Goal: Task Accomplishment & Management: Complete application form

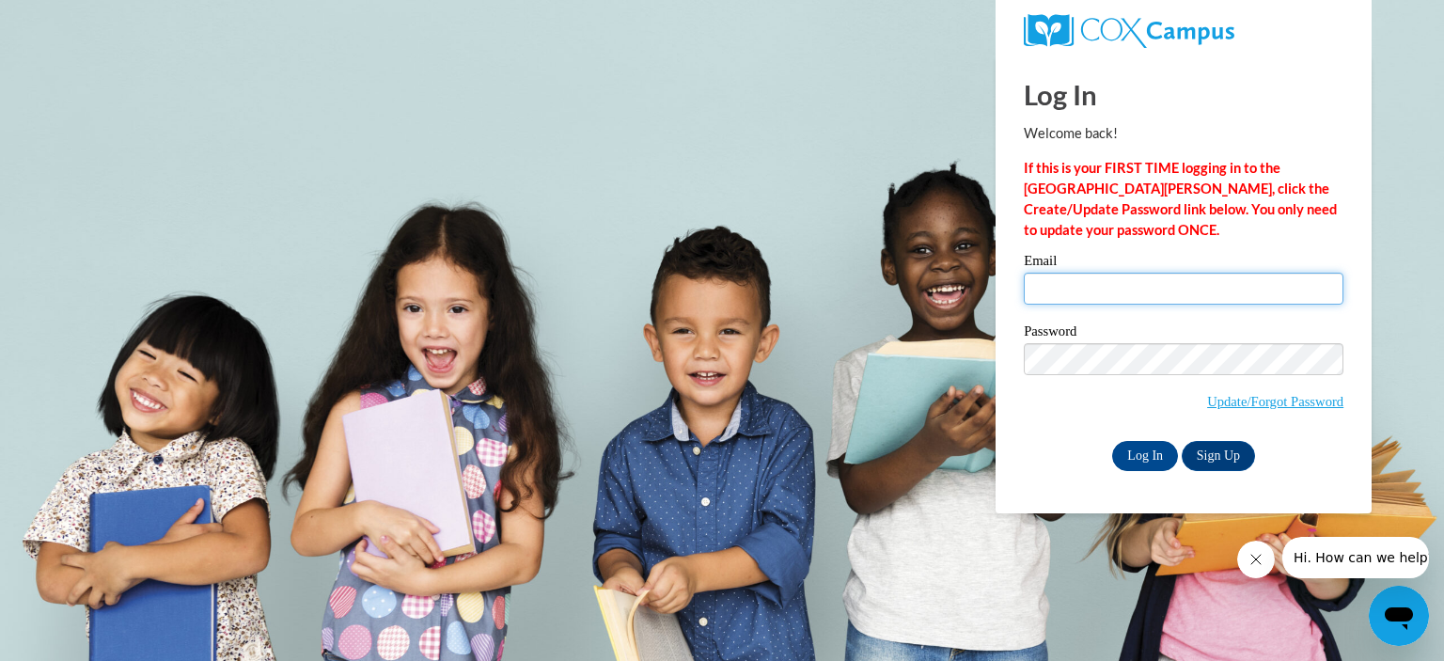
type input "[EMAIL_ADDRESS][DOMAIN_NAME]"
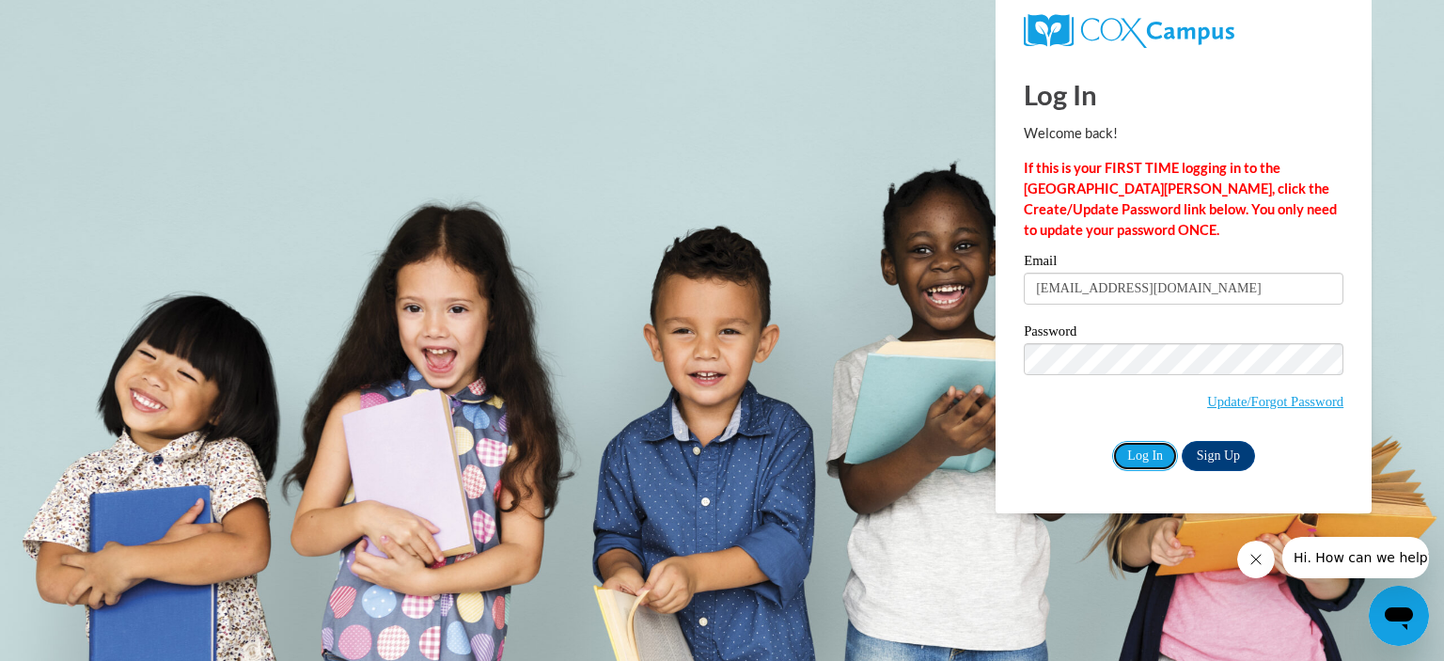
click at [1144, 460] on input "Log In" at bounding box center [1145, 456] width 66 height 30
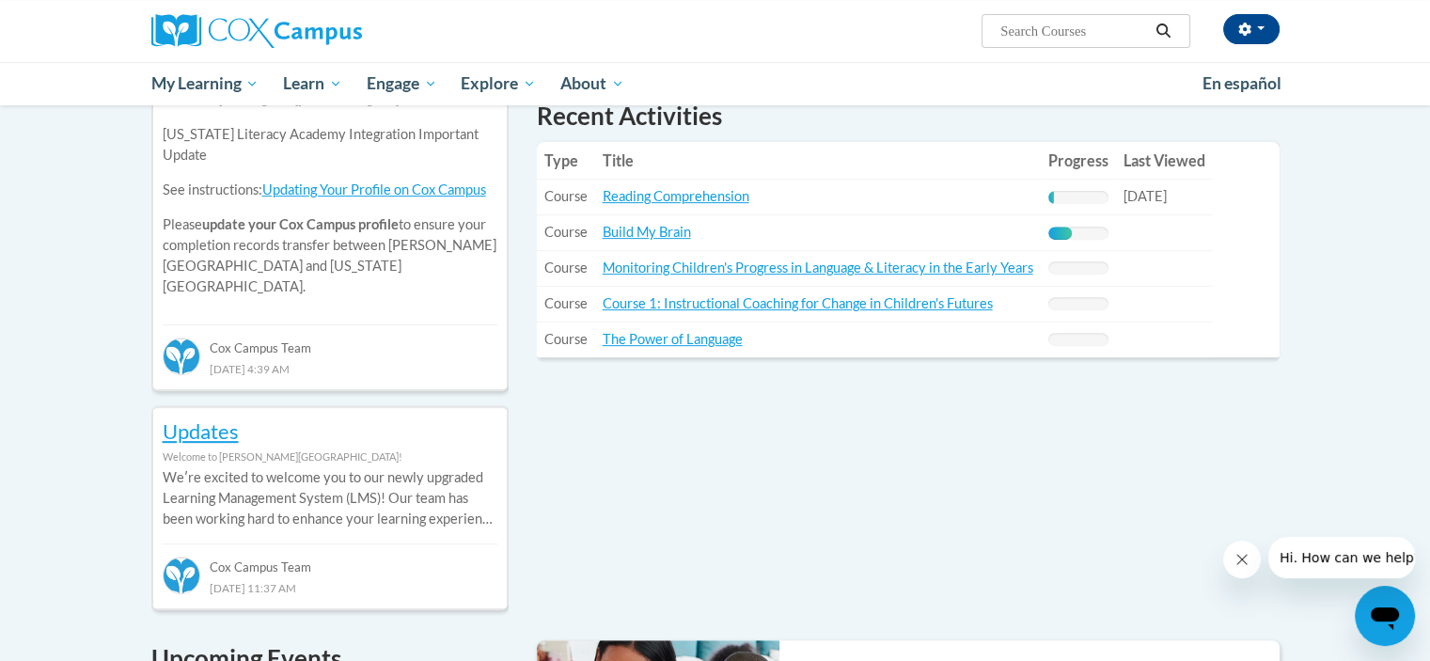
scroll to position [685, 0]
click at [730, 198] on link "Reading Comprehension" at bounding box center [676, 196] width 147 height 16
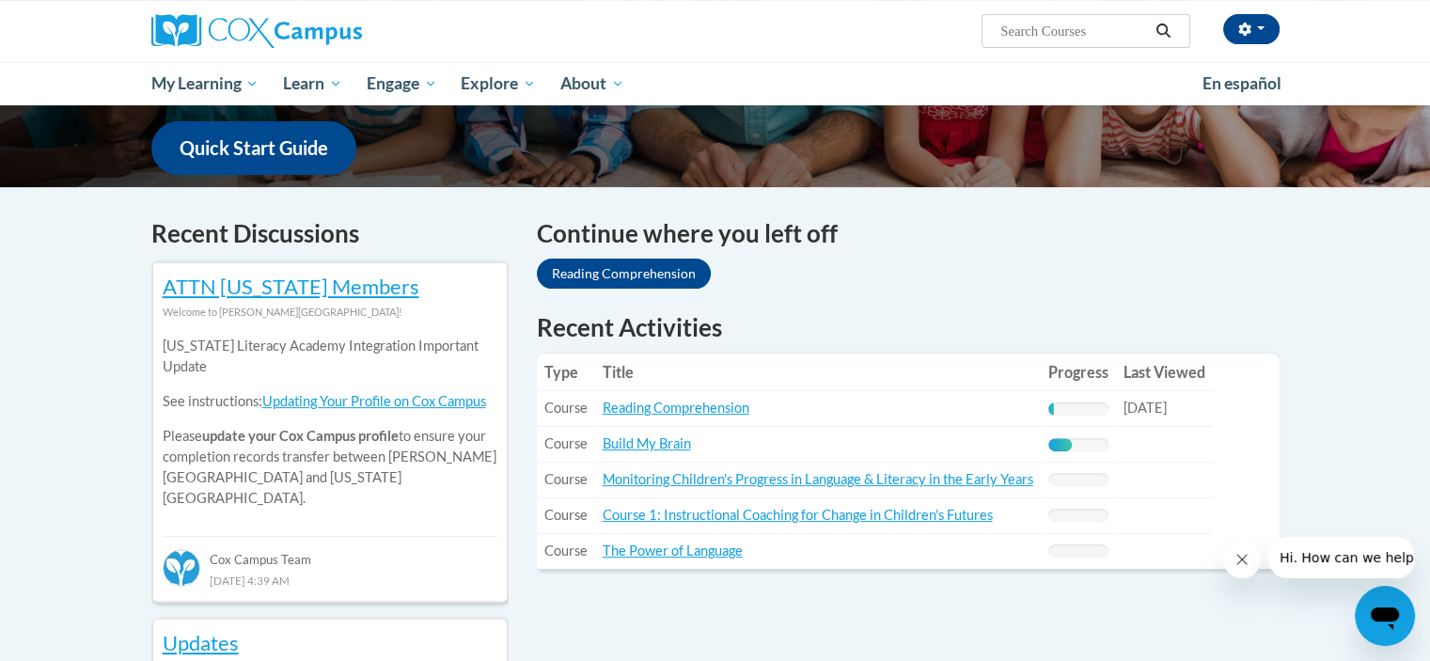
scroll to position [470, 0]
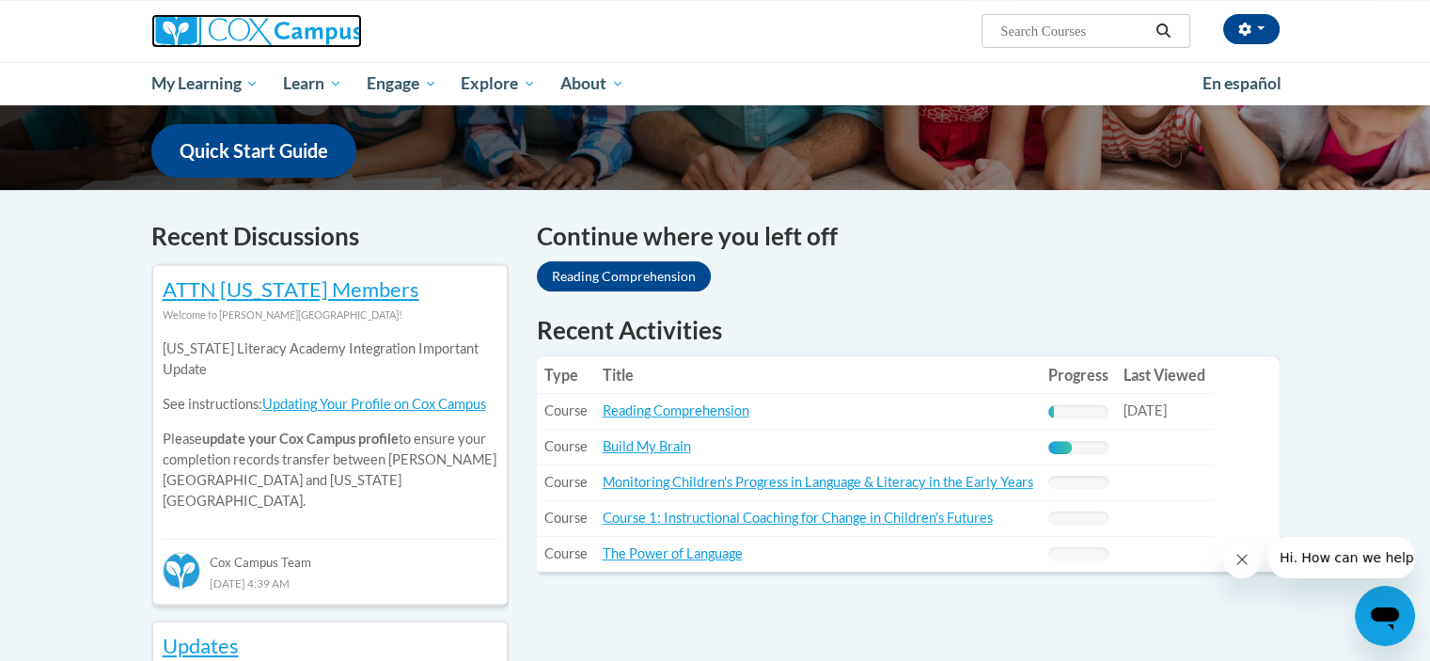
click at [188, 46] on img at bounding box center [256, 31] width 211 height 34
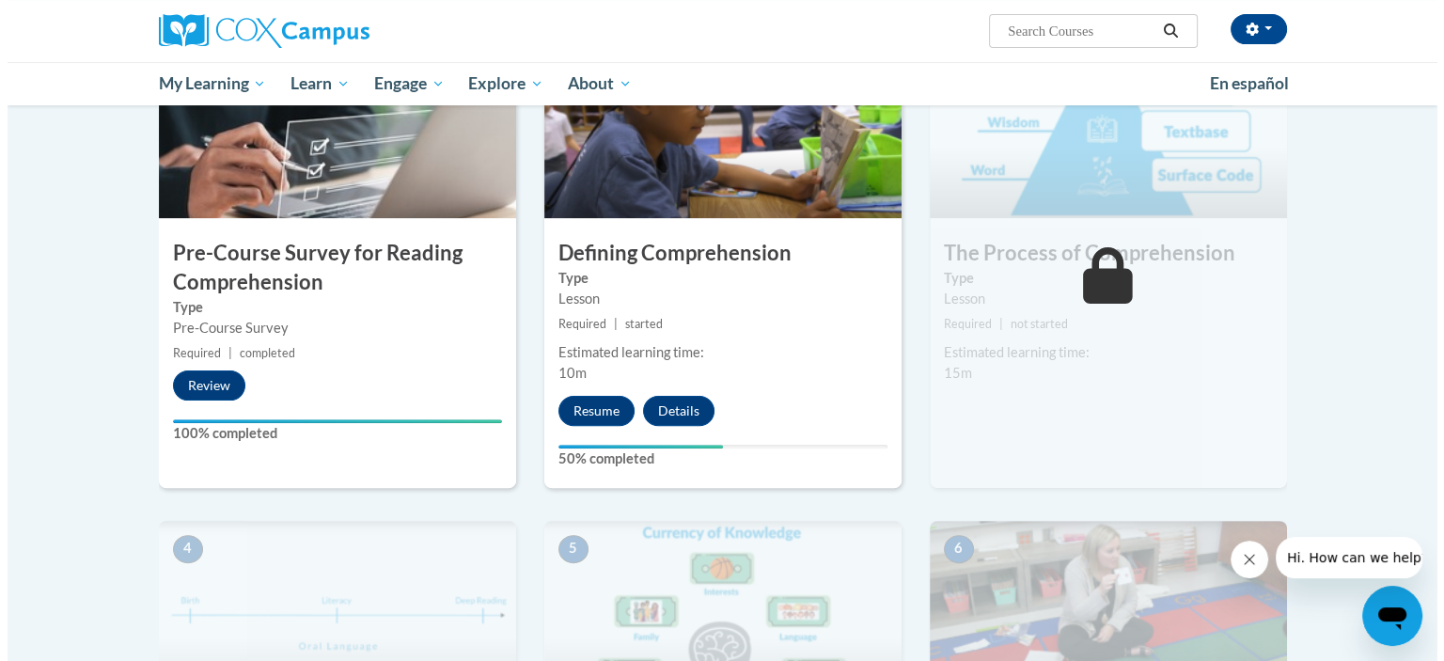
scroll to position [473, 0]
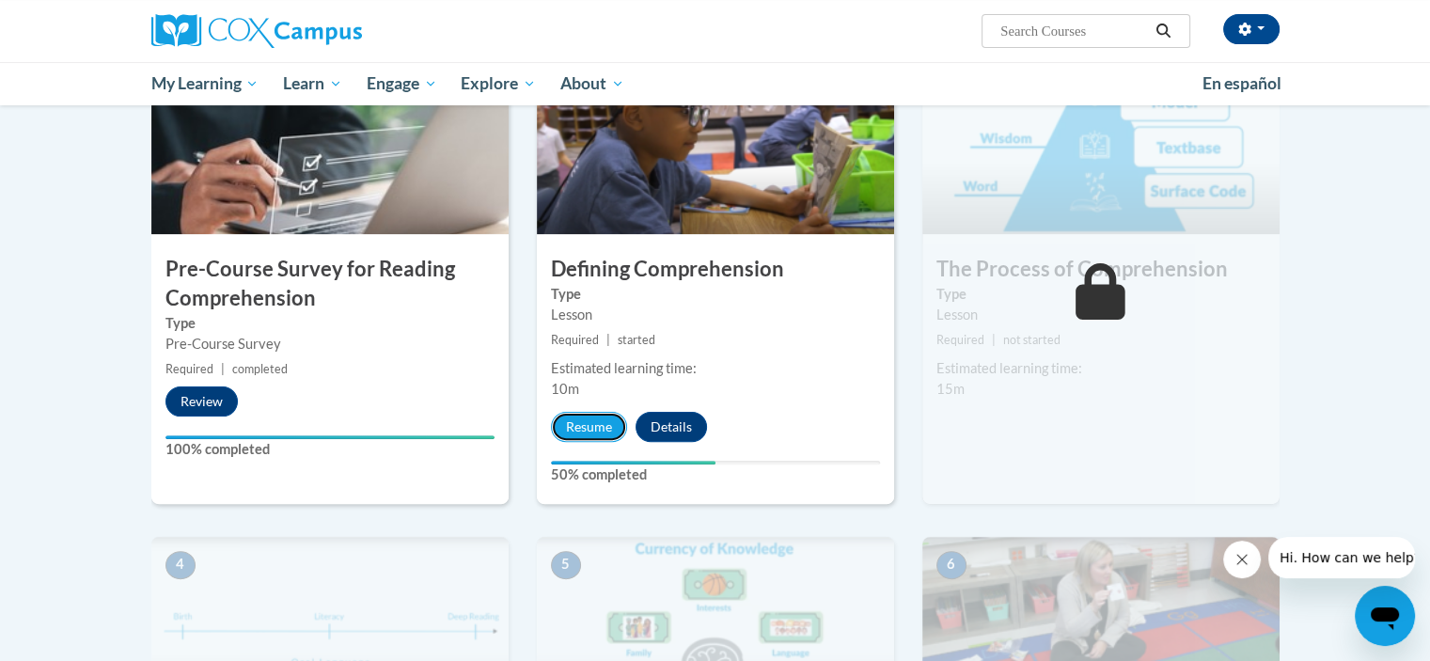
click at [606, 413] on button "Resume" at bounding box center [589, 427] width 76 height 30
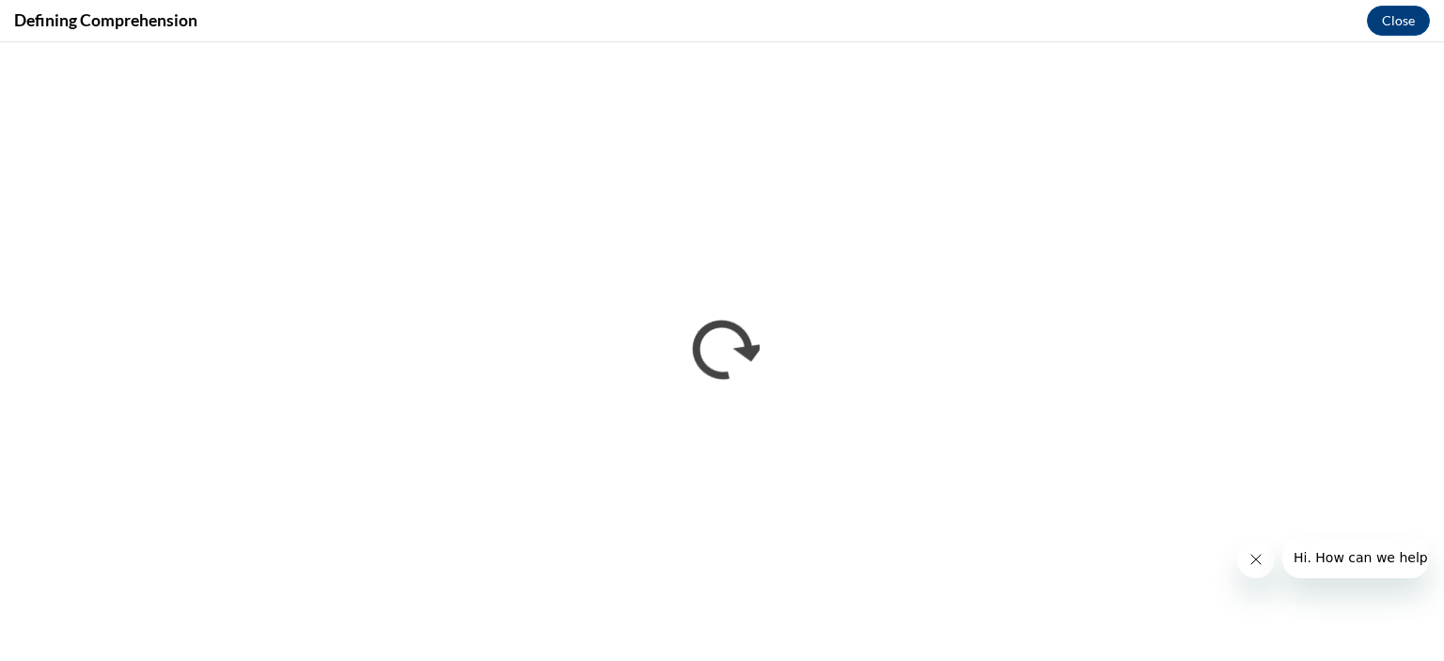
scroll to position [0, 0]
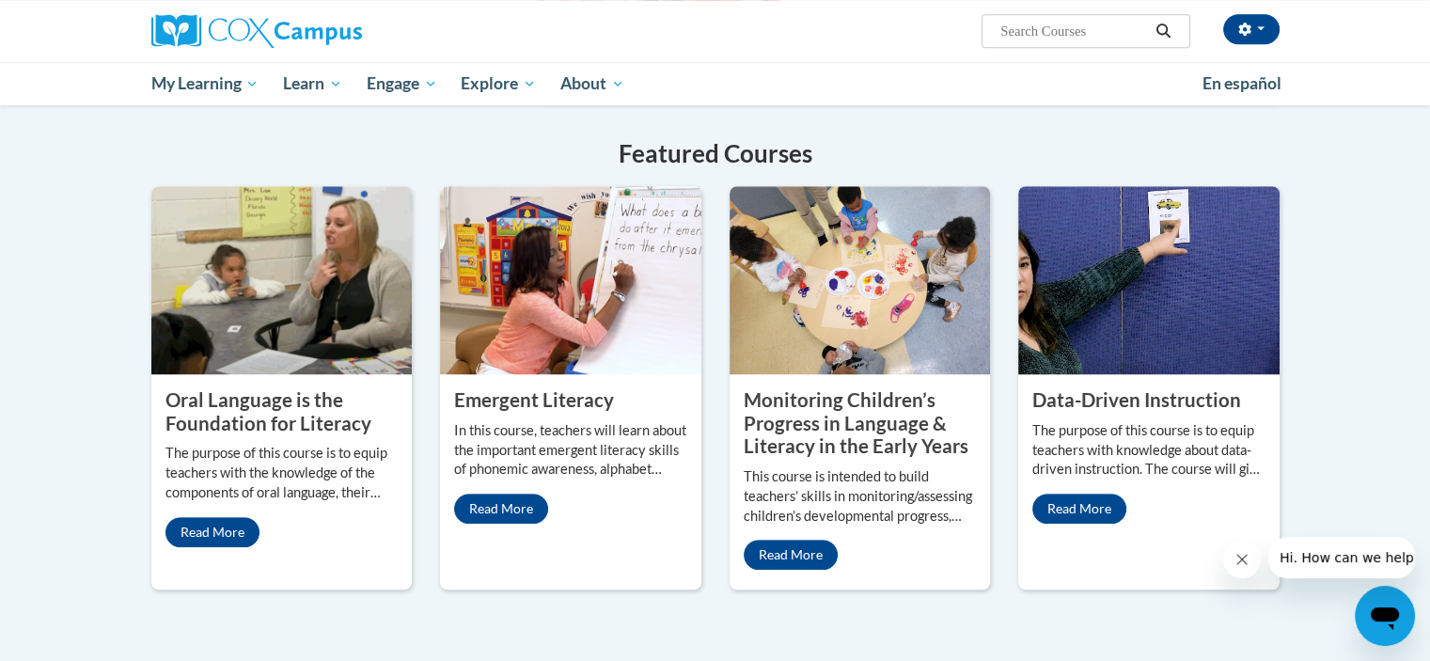
scroll to position [1459, 0]
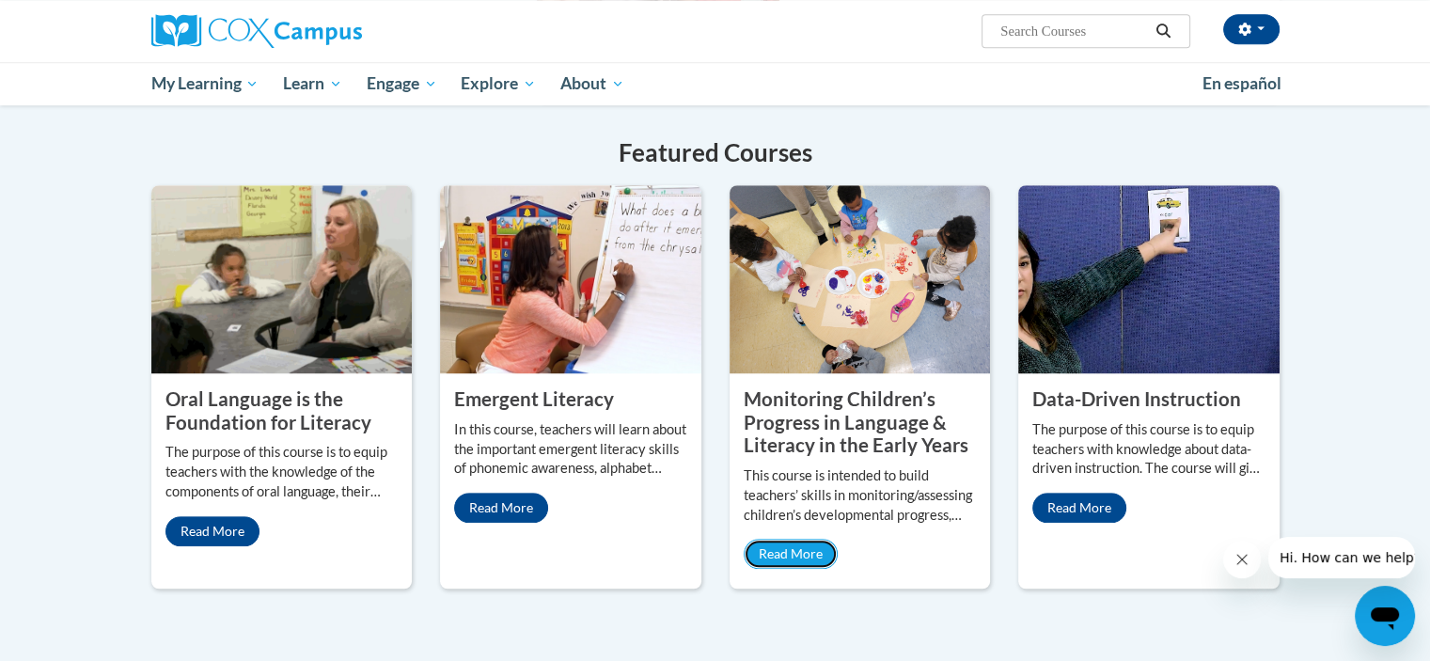
click at [785, 539] on link "Read More" at bounding box center [791, 554] width 94 height 30
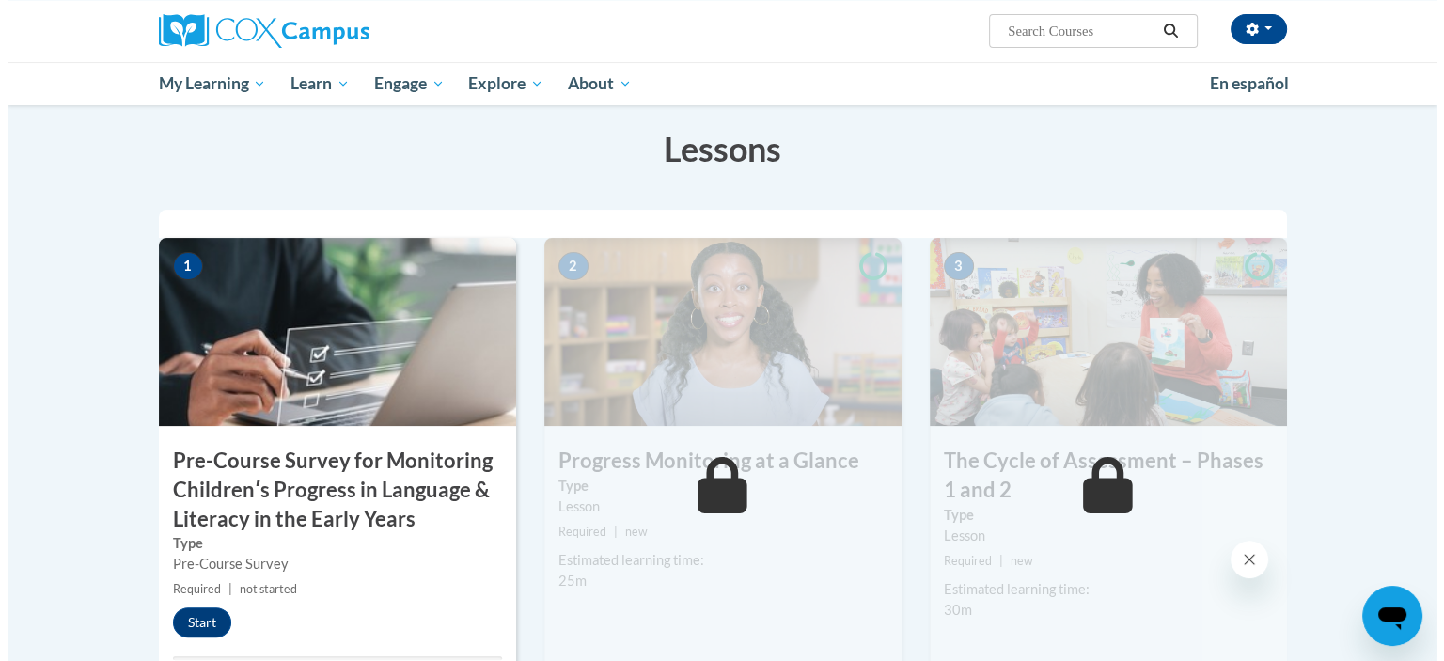
scroll to position [312, 0]
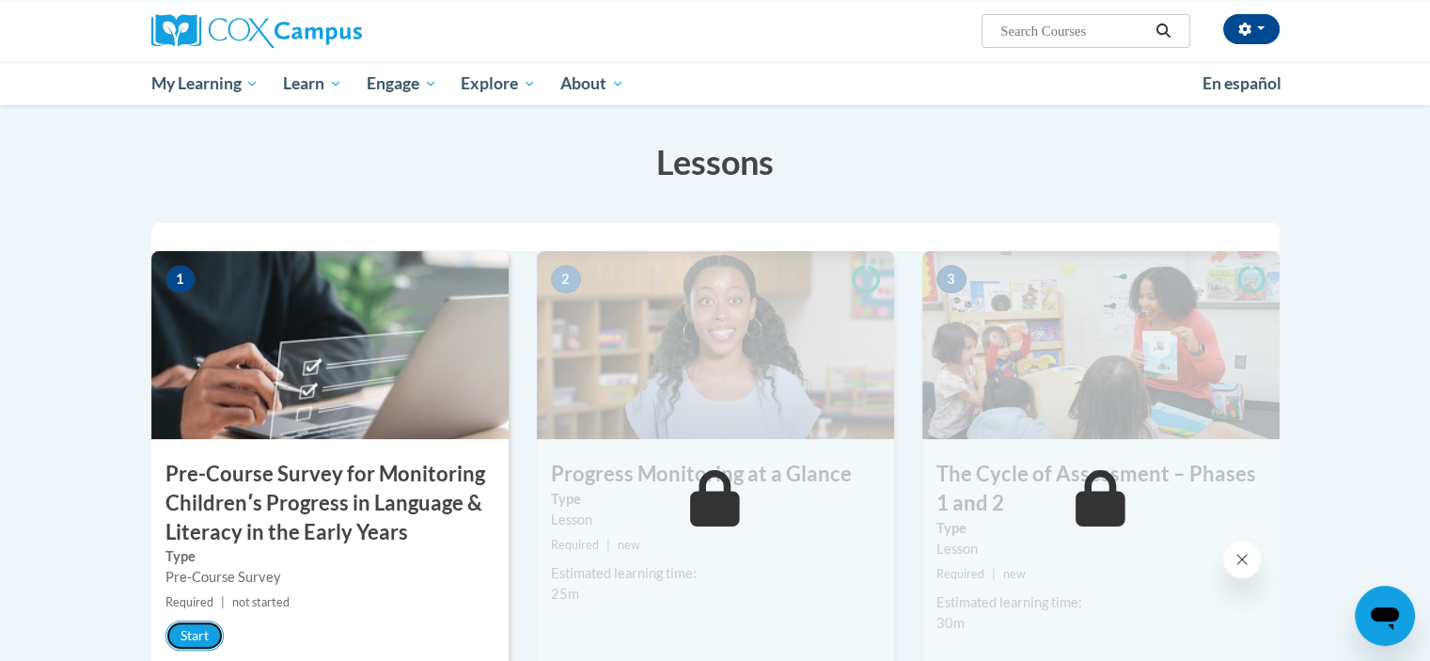
click at [213, 641] on button "Start" at bounding box center [194, 636] width 58 height 30
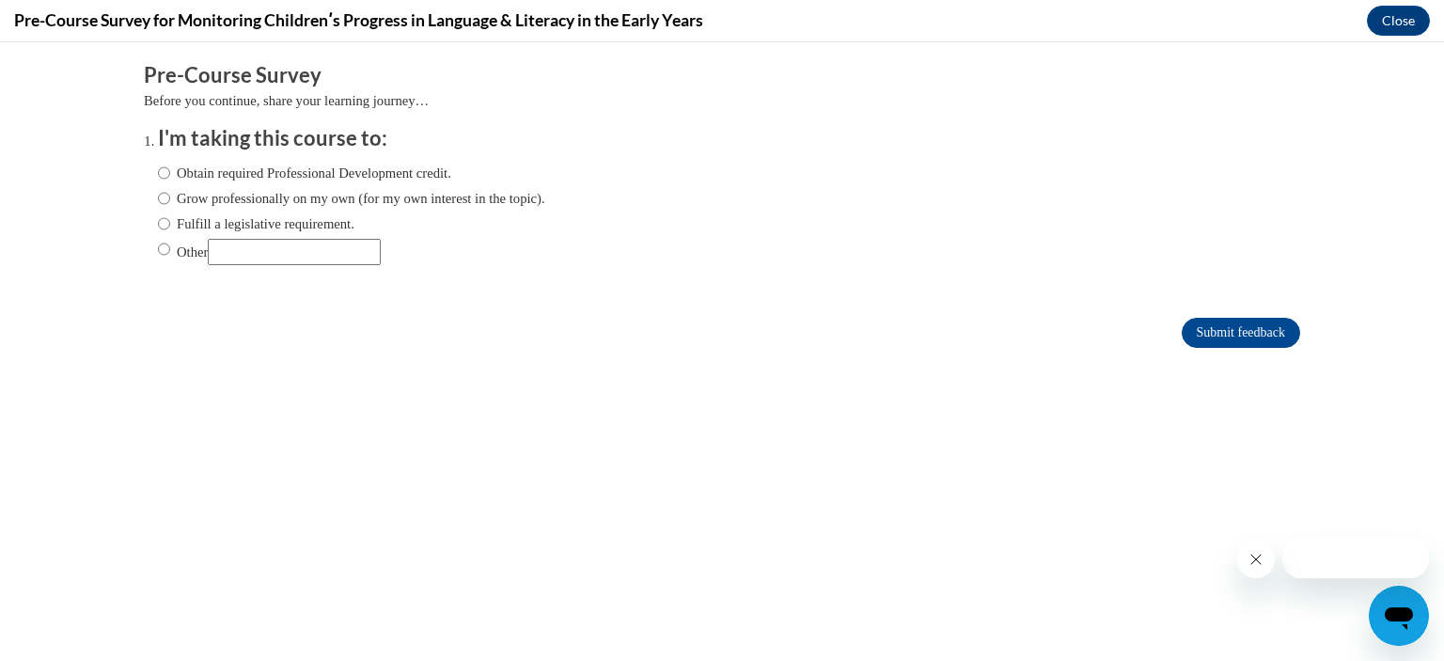
scroll to position [0, 0]
drag, startPoint x: 150, startPoint y: 175, endPoint x: 154, endPoint y: 246, distance: 71.6
click at [158, 246] on div "Obtain required Professional Development credit. Grow professionally on my own …" at bounding box center [351, 213] width 387 height 121
click at [158, 246] on input "Other" at bounding box center [164, 249] width 12 height 21
radio input "true"
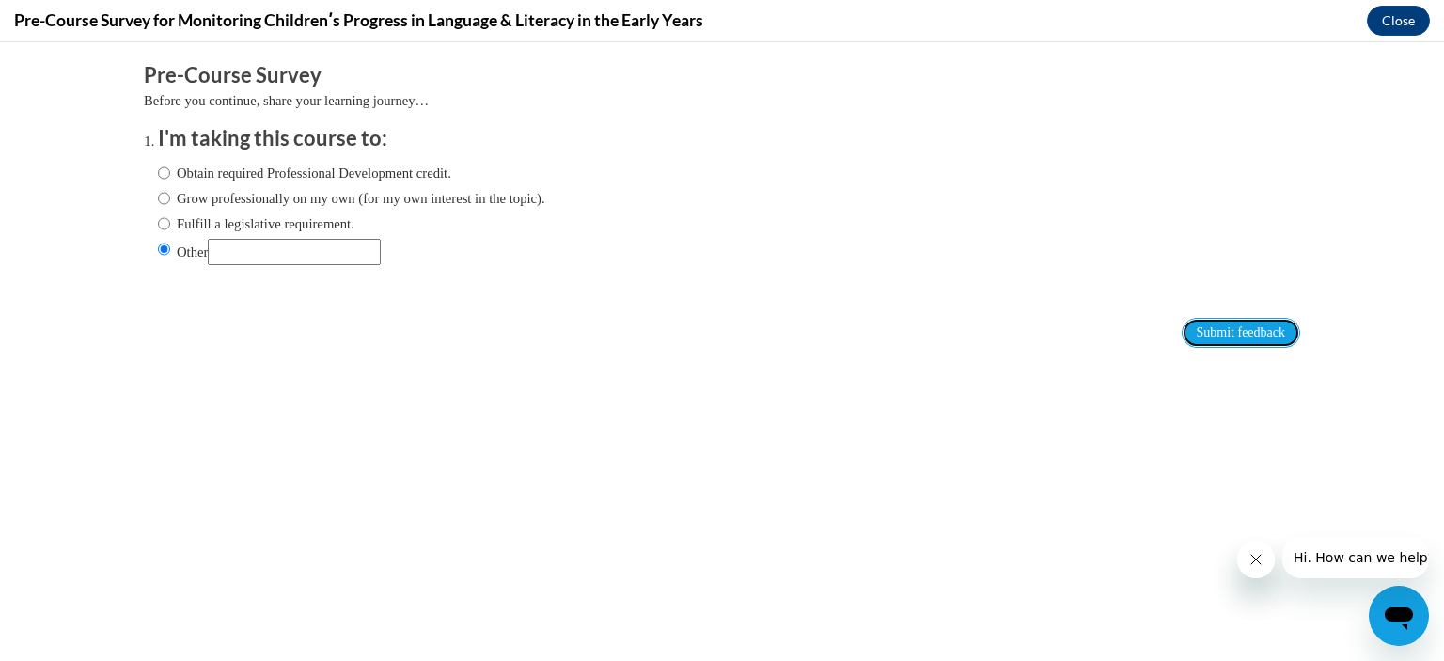
click at [1236, 339] on input "Submit feedback" at bounding box center [1241, 333] width 118 height 30
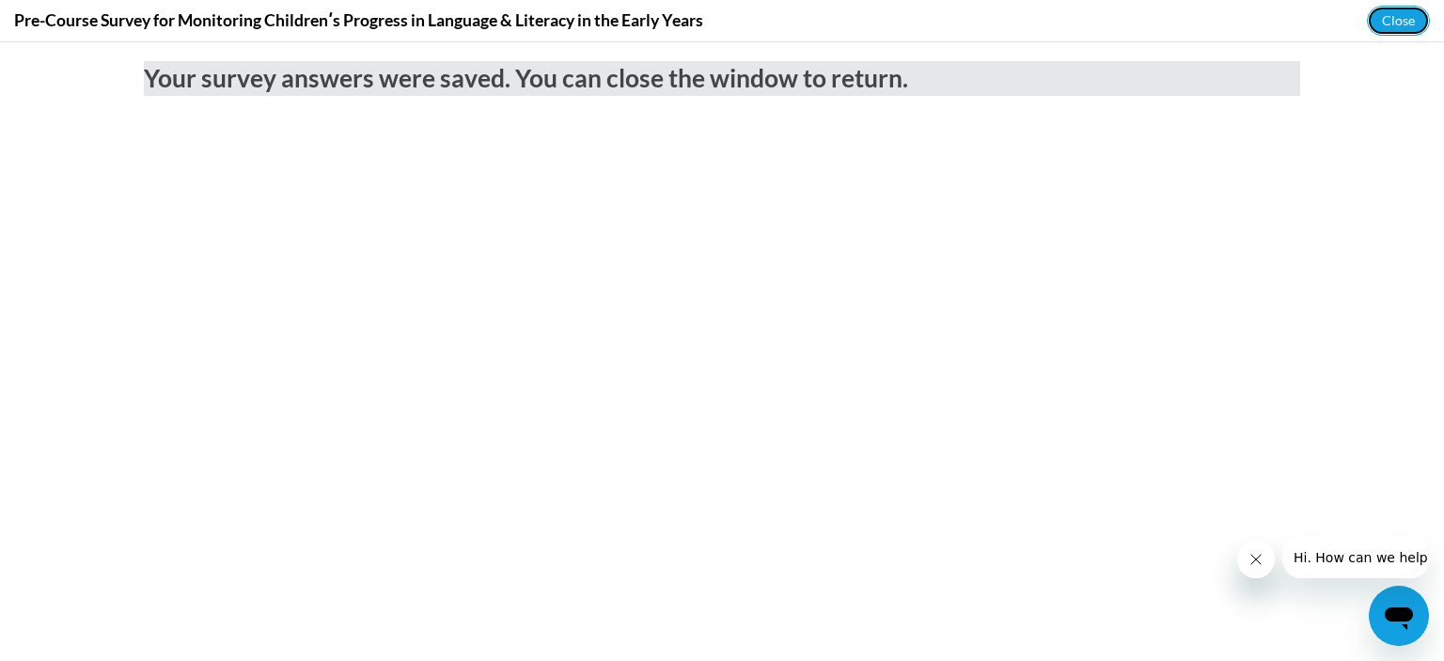
click at [1410, 13] on button "Close" at bounding box center [1398, 21] width 63 height 30
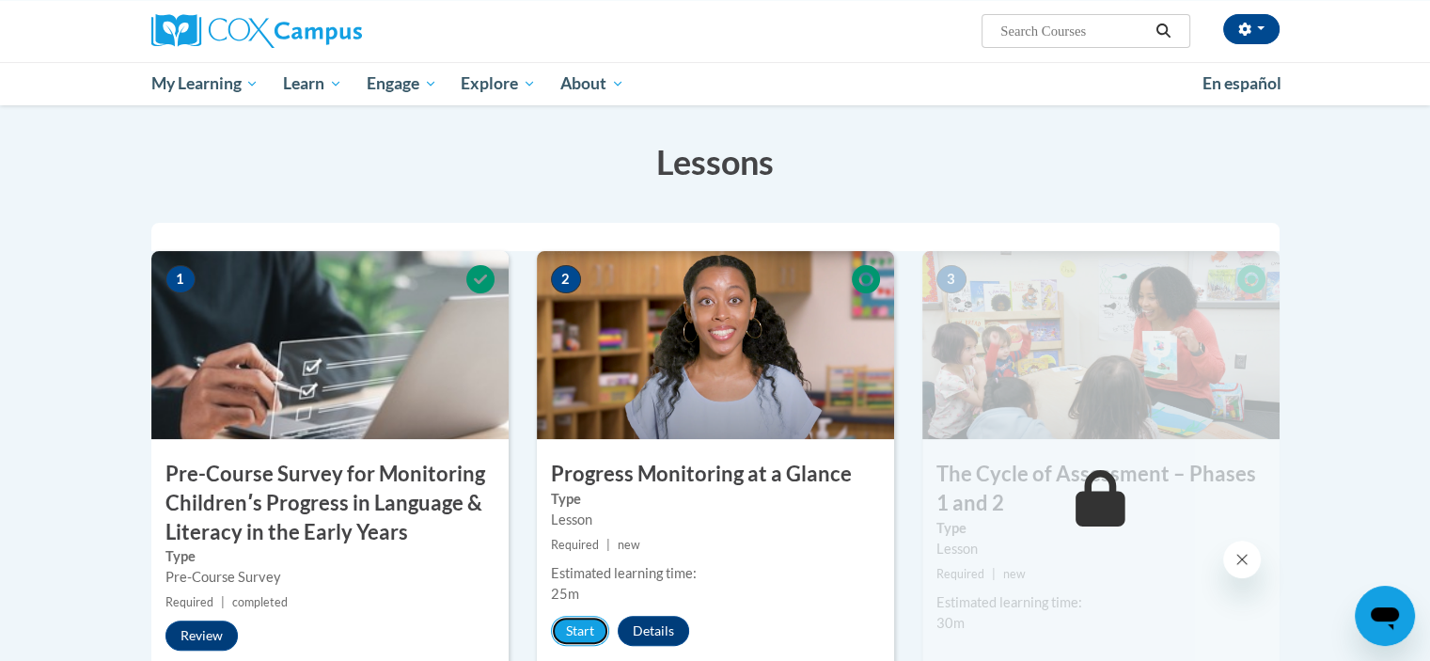
click at [584, 638] on button "Start" at bounding box center [580, 631] width 58 height 30
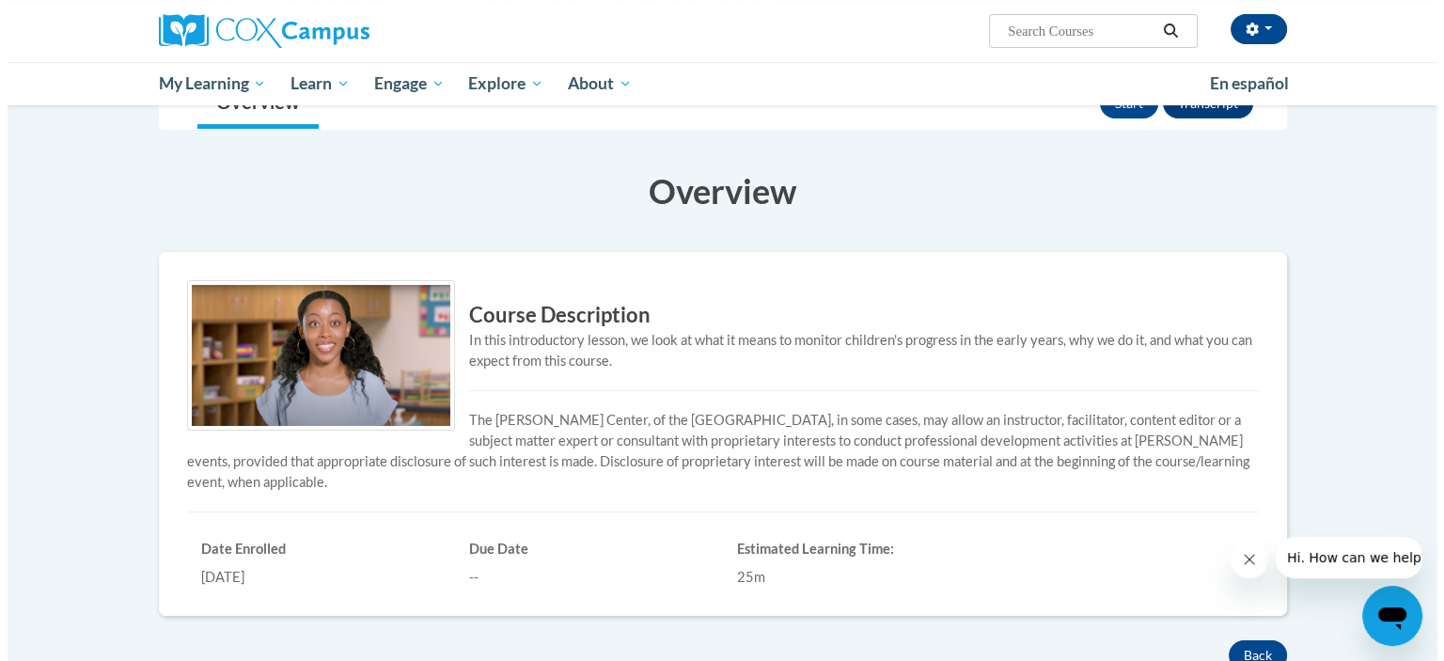
scroll to position [173, 0]
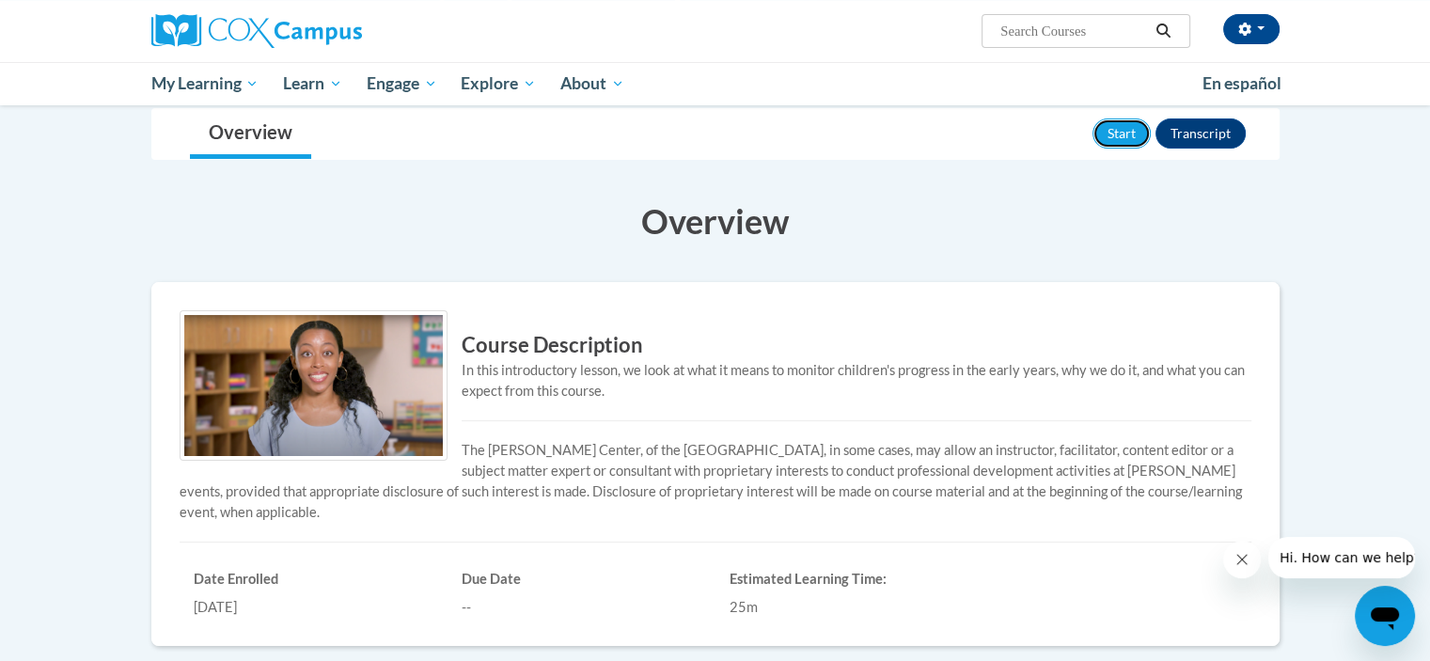
click at [1130, 129] on button "Start" at bounding box center [1122, 133] width 58 height 30
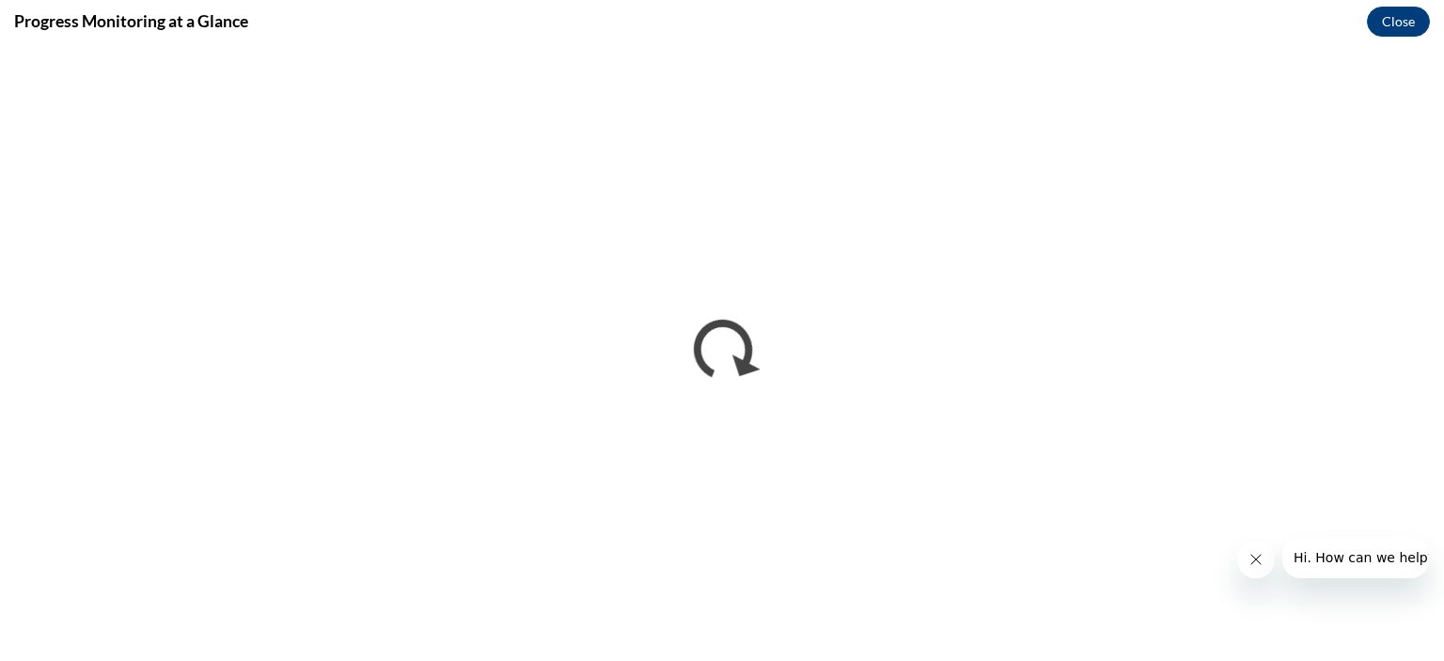
scroll to position [0, 0]
click at [1268, 566] on button "Close message from company" at bounding box center [1255, 560] width 38 height 38
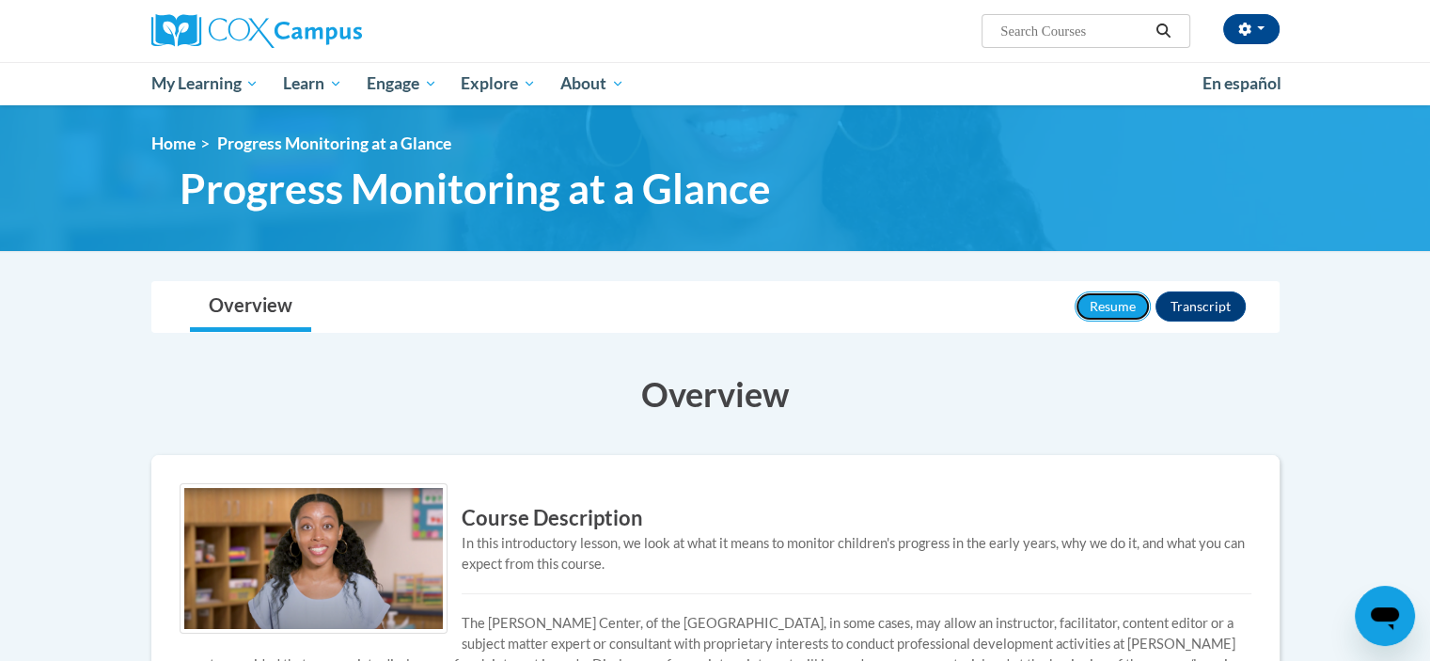
click at [1120, 304] on button "Resume" at bounding box center [1113, 306] width 76 height 30
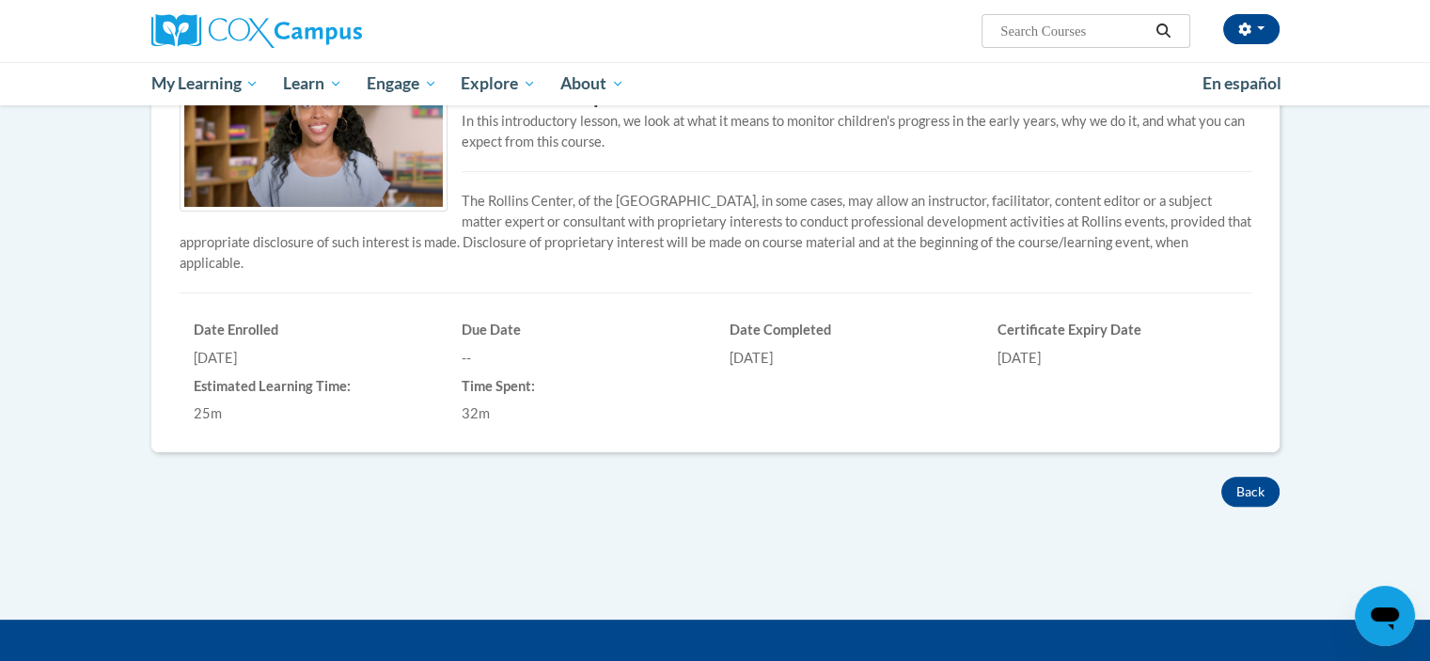
scroll to position [572, 0]
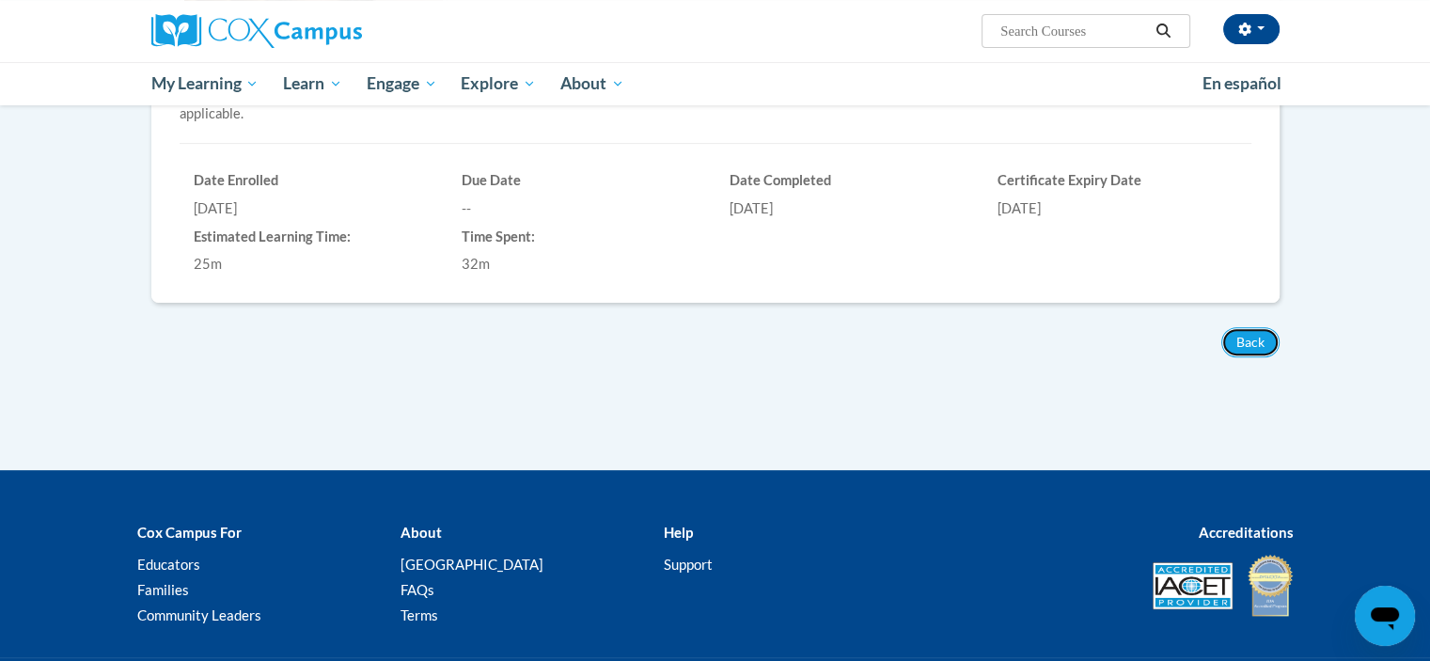
click at [1260, 329] on button "Back" at bounding box center [1250, 342] width 58 height 30
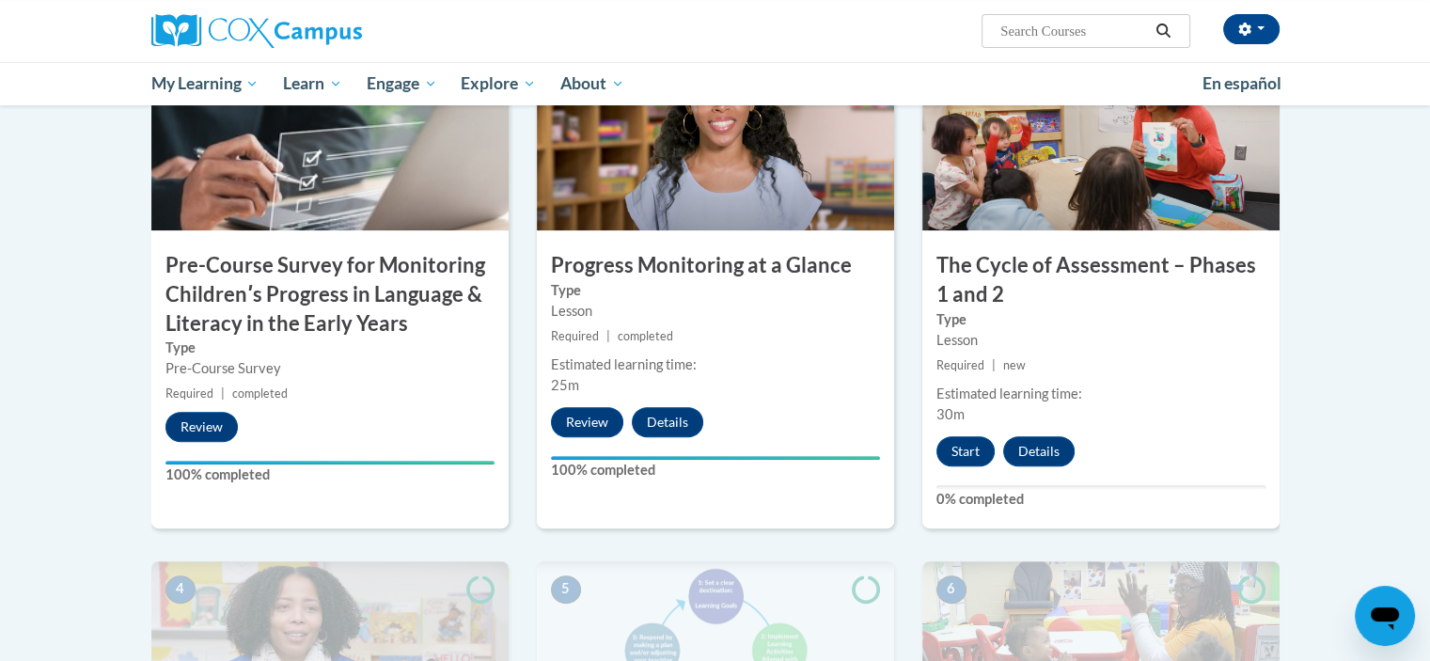
scroll to position [525, 0]
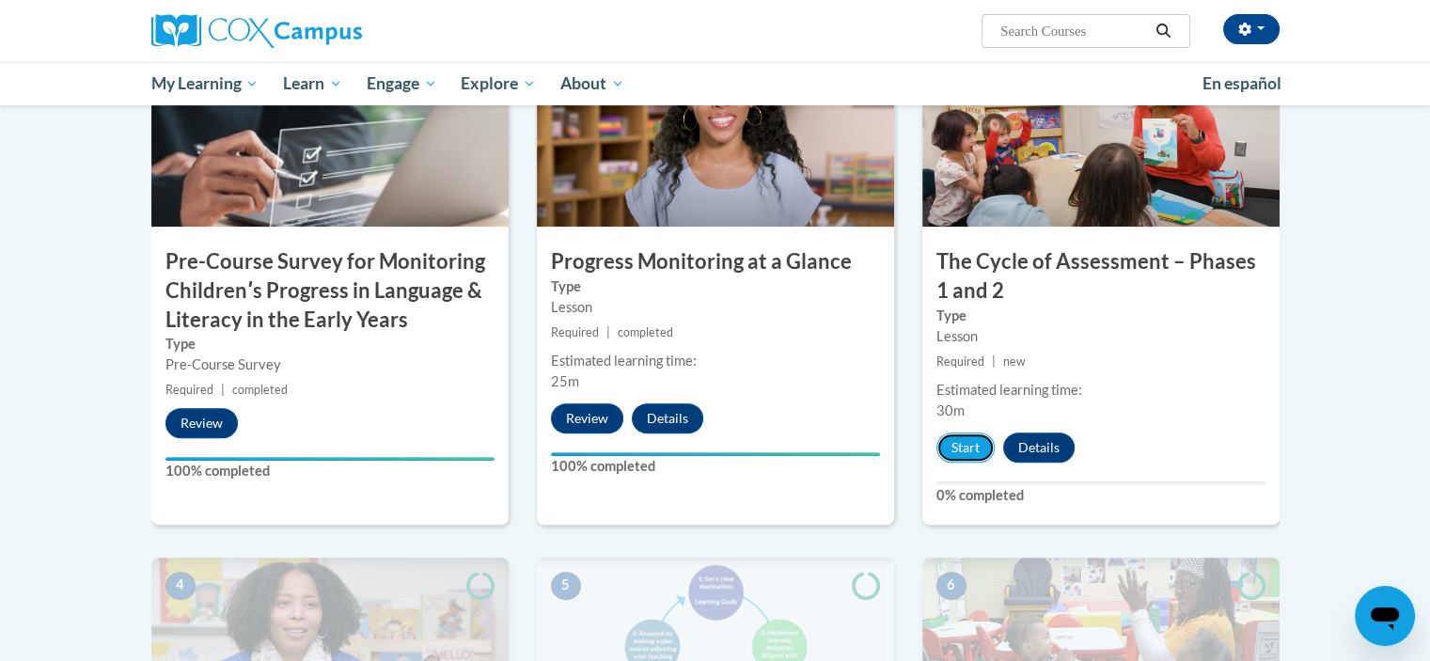
click at [980, 455] on button "Start" at bounding box center [966, 448] width 58 height 30
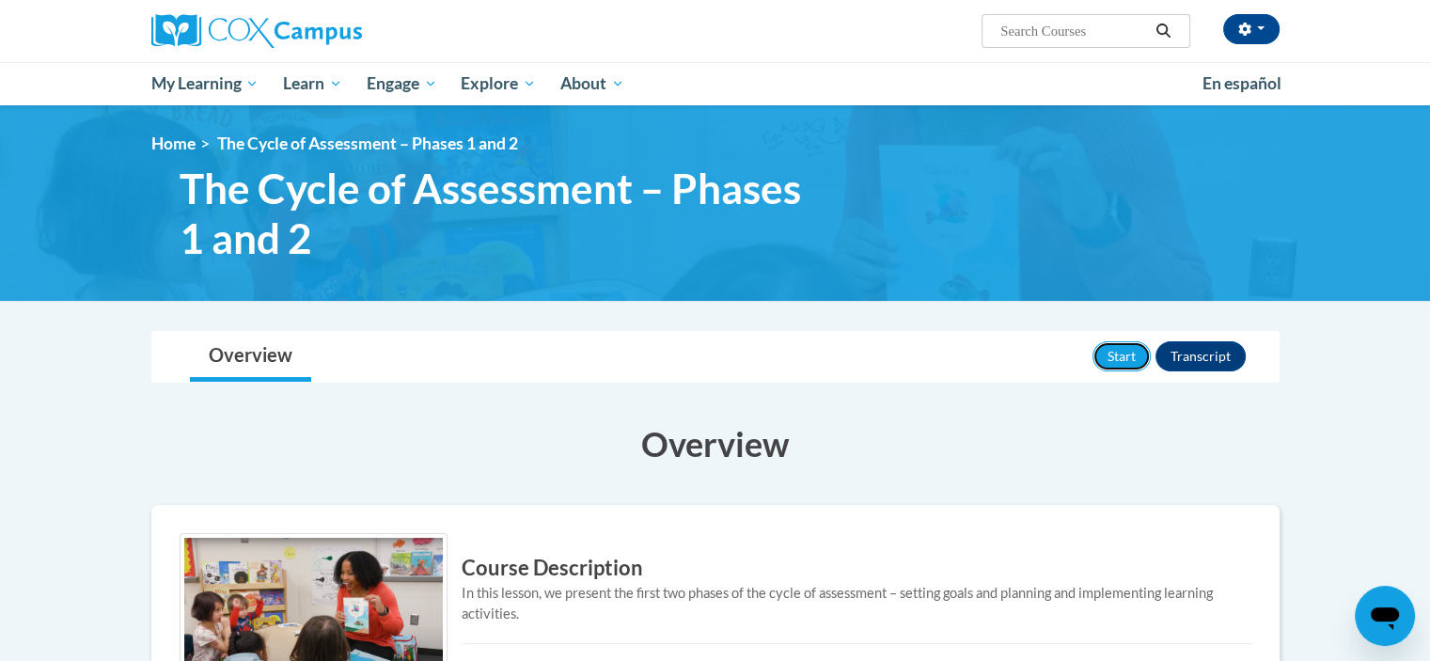
click at [1109, 369] on button "Start" at bounding box center [1122, 356] width 58 height 30
